Goal: Task Accomplishment & Management: Manage account settings

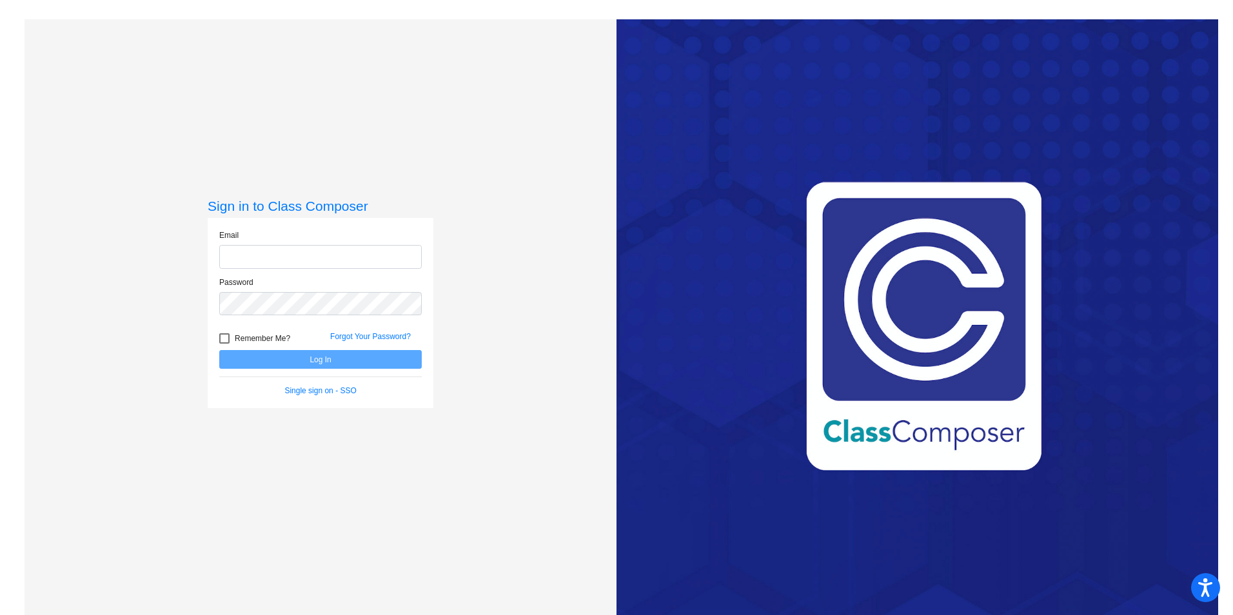
type input "[PERSON_NAME][EMAIL_ADDRESS][PERSON_NAME][DOMAIN_NAME]"
click at [226, 335] on div at bounding box center [224, 338] width 10 height 10
click at [224, 344] on input "Remember Me?" at bounding box center [224, 344] width 1 height 1
checkbox input "true"
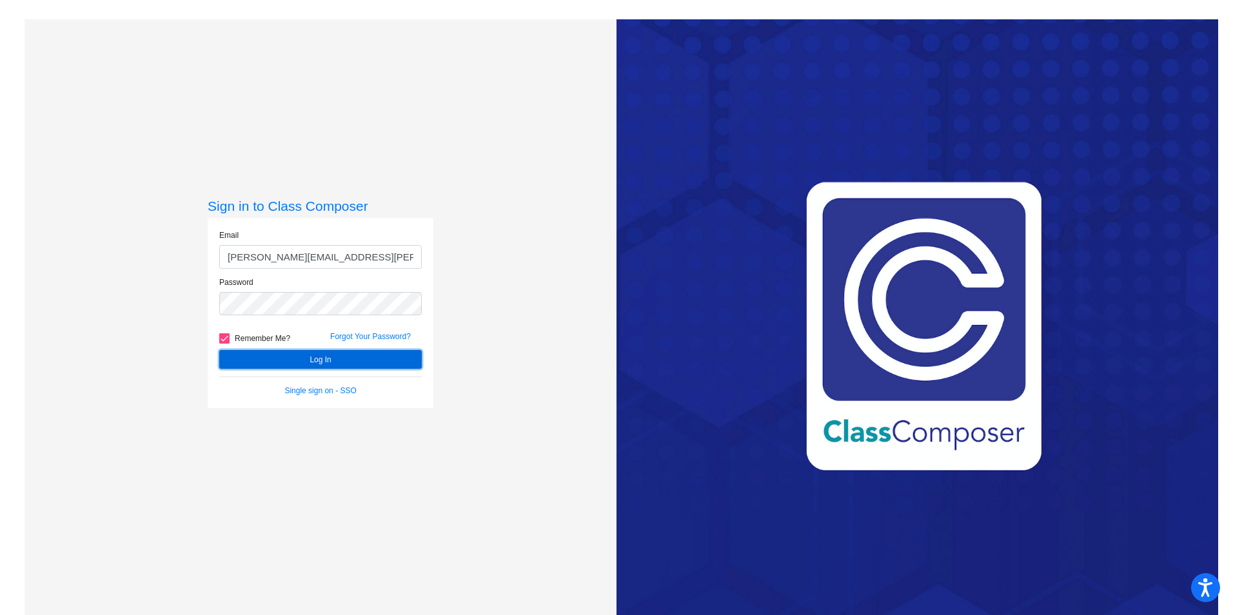
click at [266, 359] on button "Log In" at bounding box center [320, 359] width 202 height 19
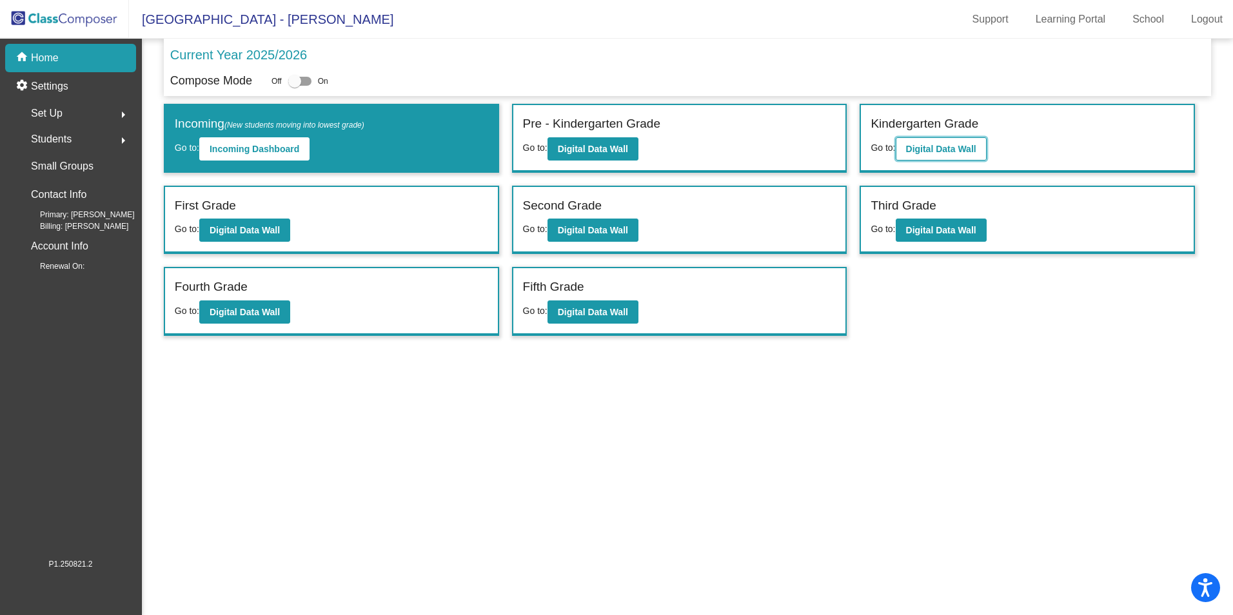
click at [956, 146] on b "Digital Data Wall" at bounding box center [941, 149] width 70 height 10
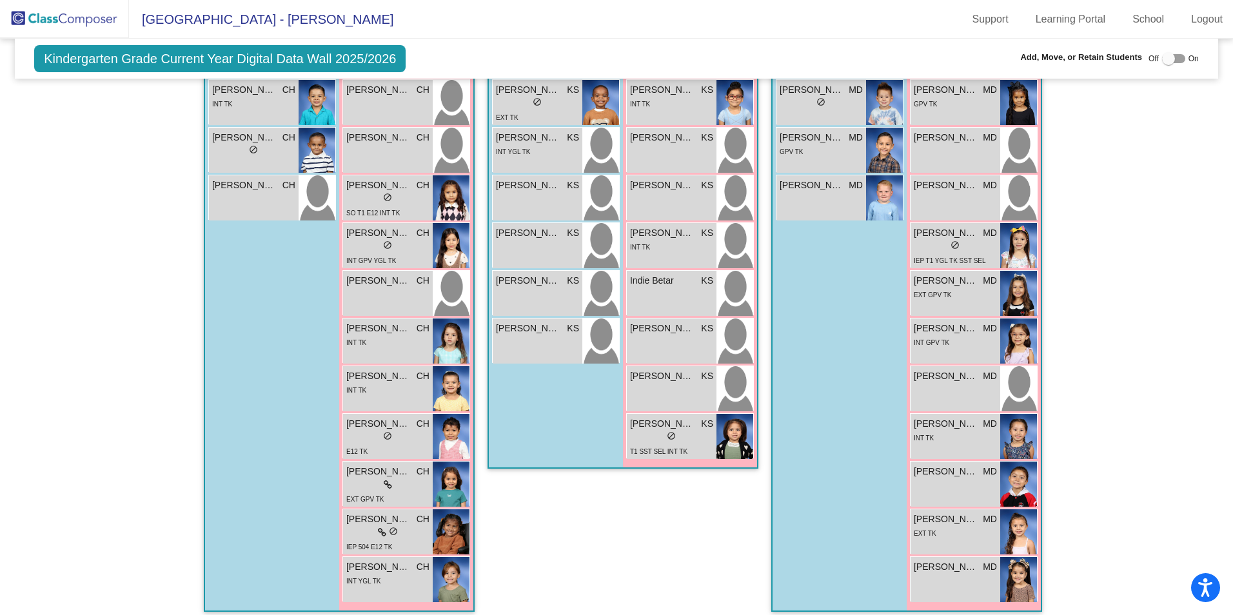
scroll to position [538, 0]
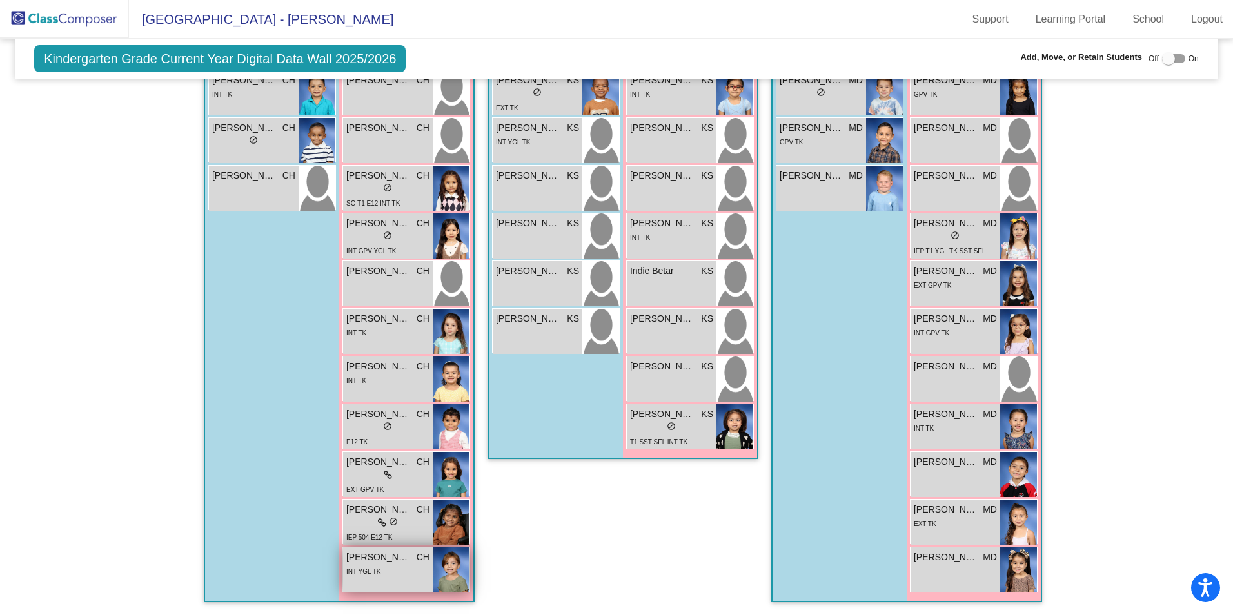
click at [424, 573] on div "INT YGL TK" at bounding box center [387, 571] width 83 height 14
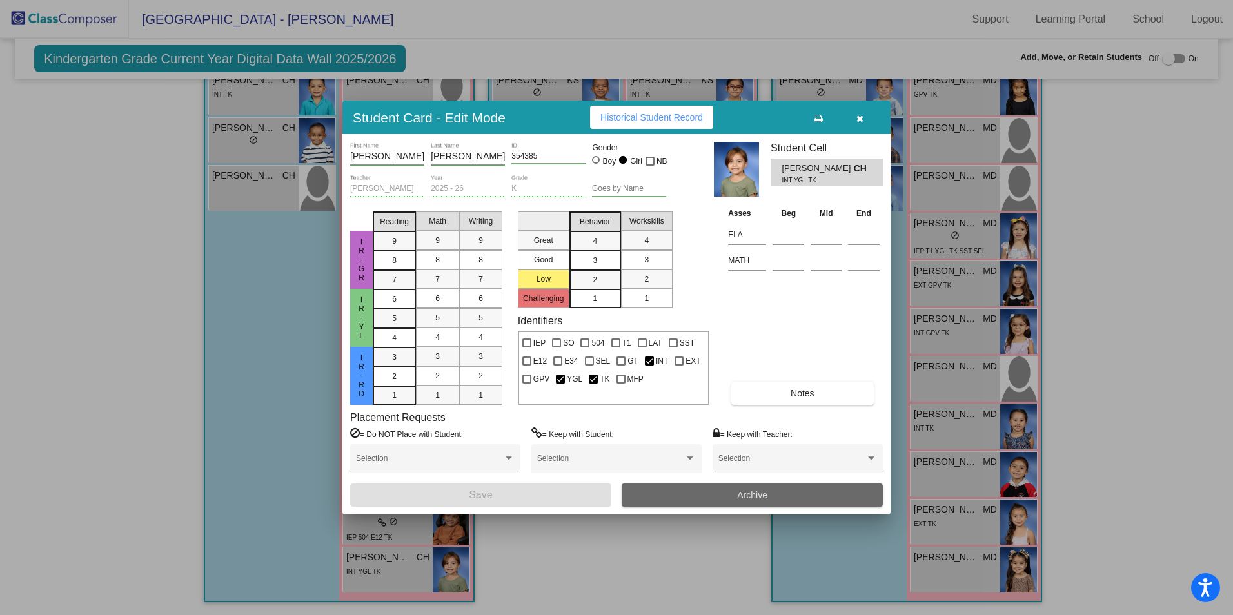
click at [716, 489] on button "Archive" at bounding box center [752, 495] width 261 height 23
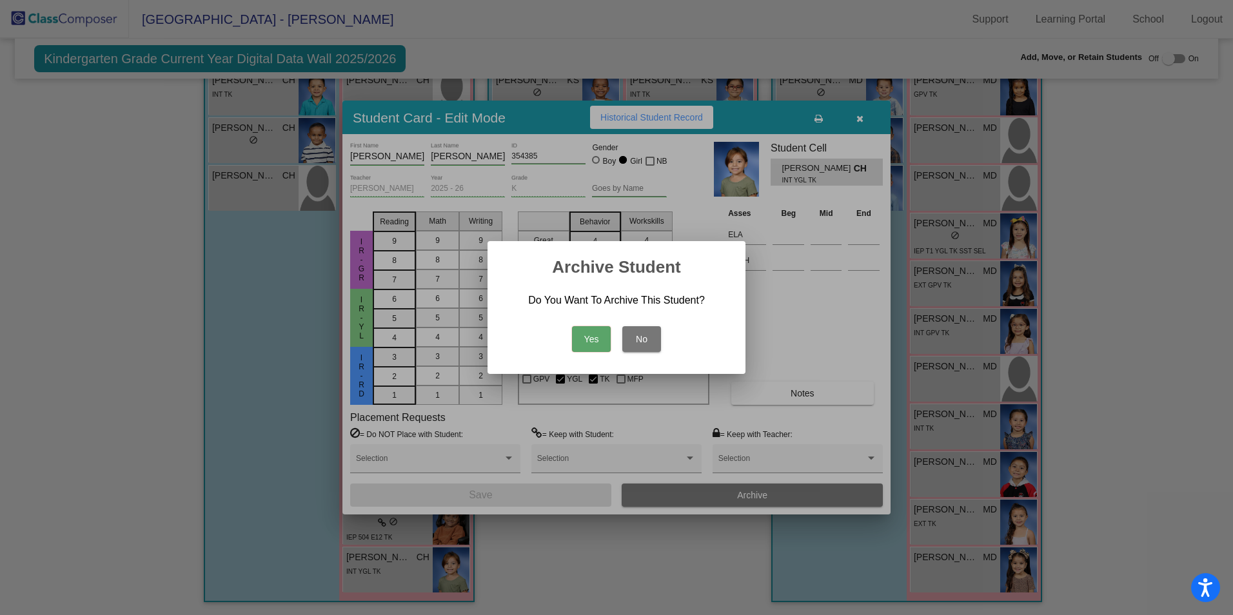
click at [585, 331] on button "Yes" at bounding box center [591, 339] width 39 height 26
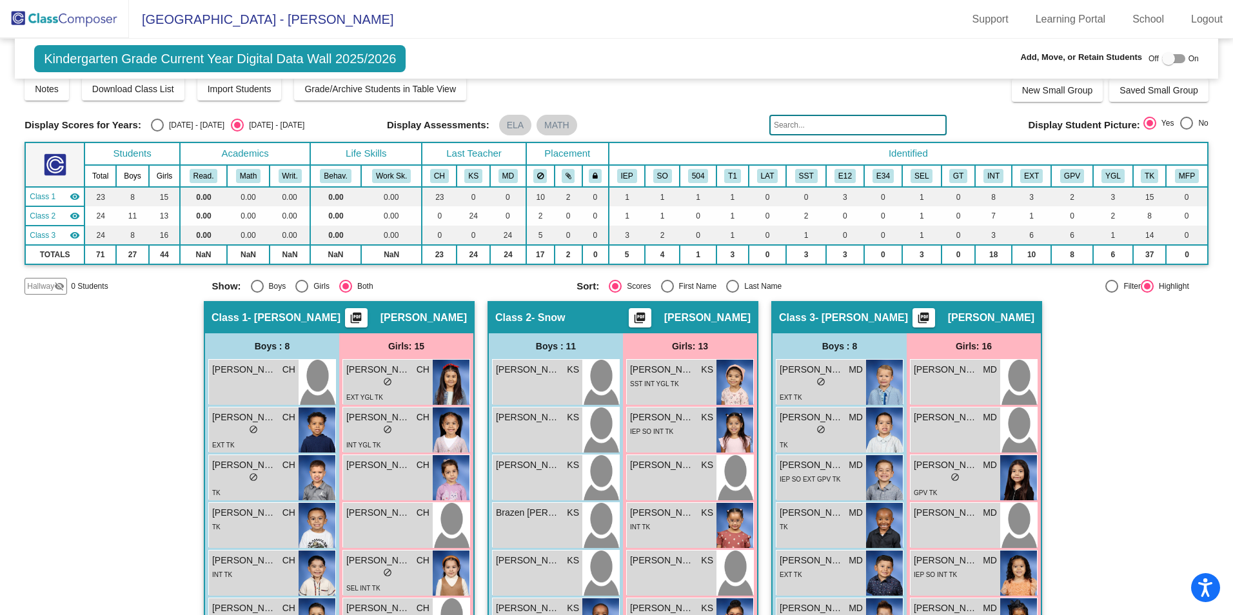
scroll to position [0, 0]
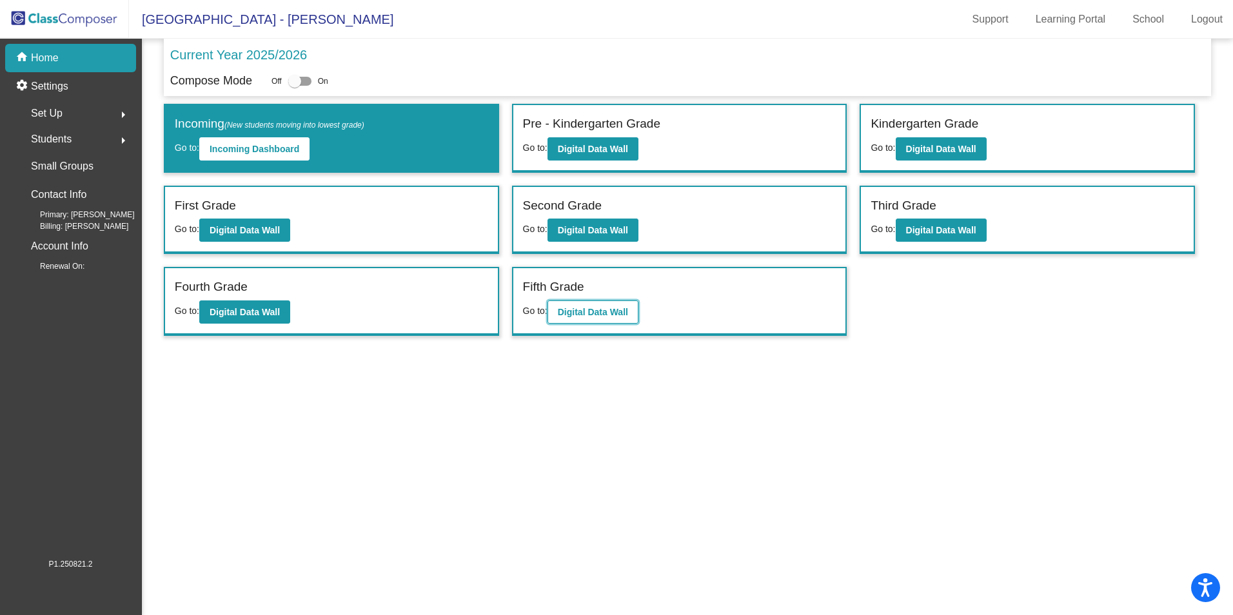
click at [611, 313] on b "Digital Data Wall" at bounding box center [593, 312] width 70 height 10
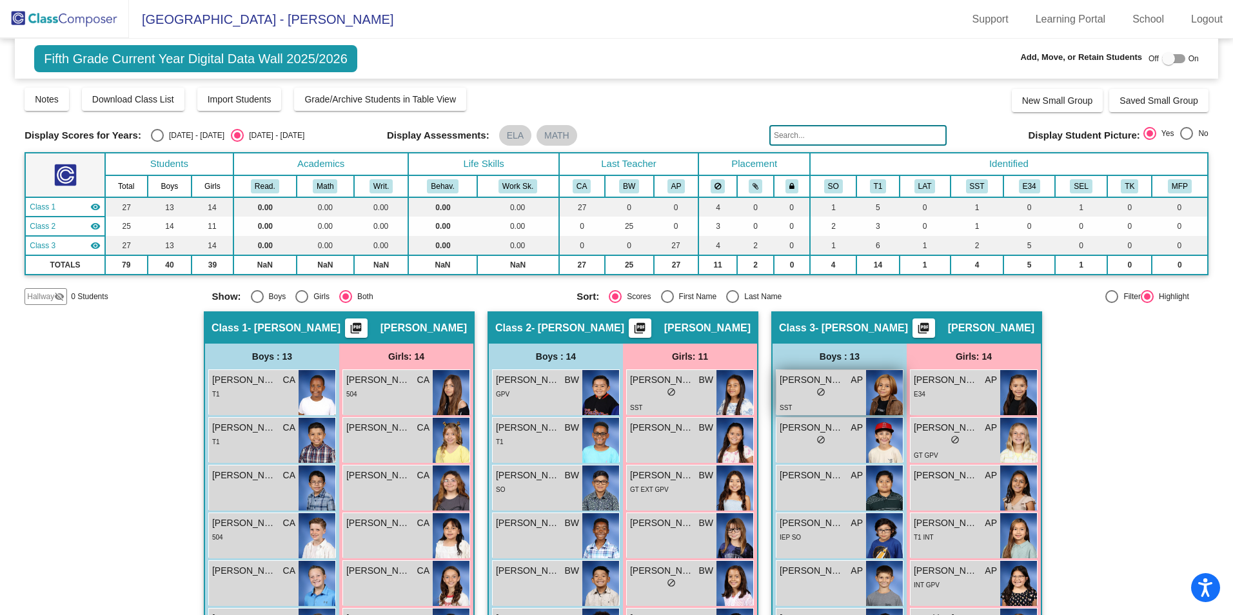
click at [809, 385] on span "[PERSON_NAME]" at bounding box center [811, 380] width 64 height 14
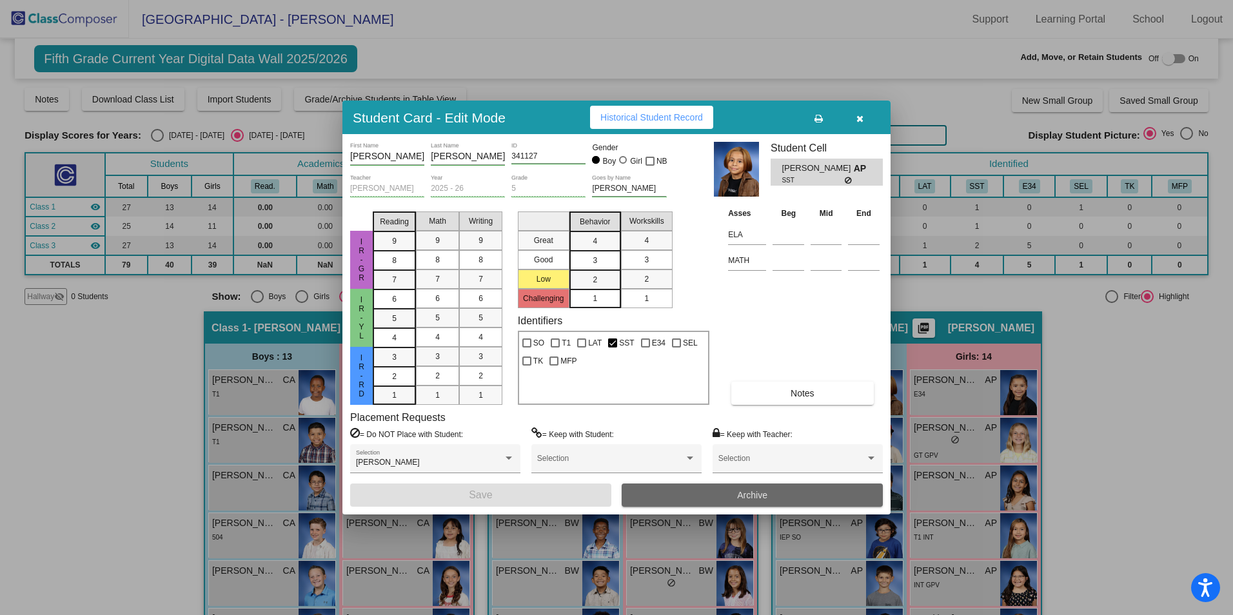
click at [763, 491] on span "Archive" at bounding box center [752, 495] width 30 height 10
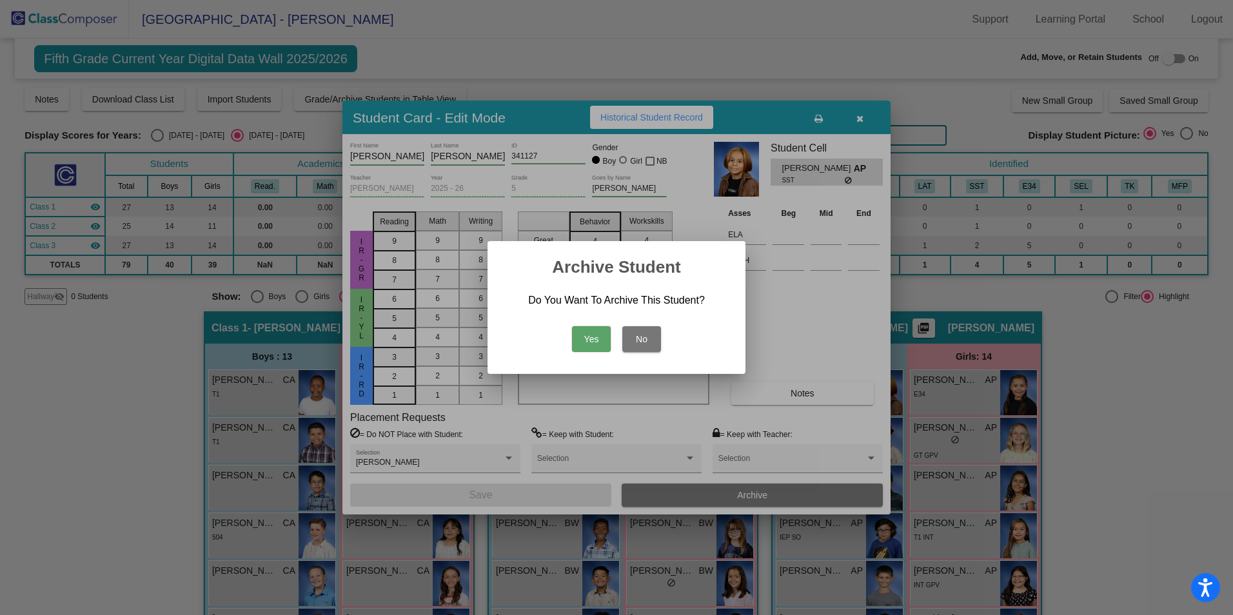
click at [591, 330] on button "Yes" at bounding box center [591, 339] width 39 height 26
